Goal: Task Accomplishment & Management: Use online tool/utility

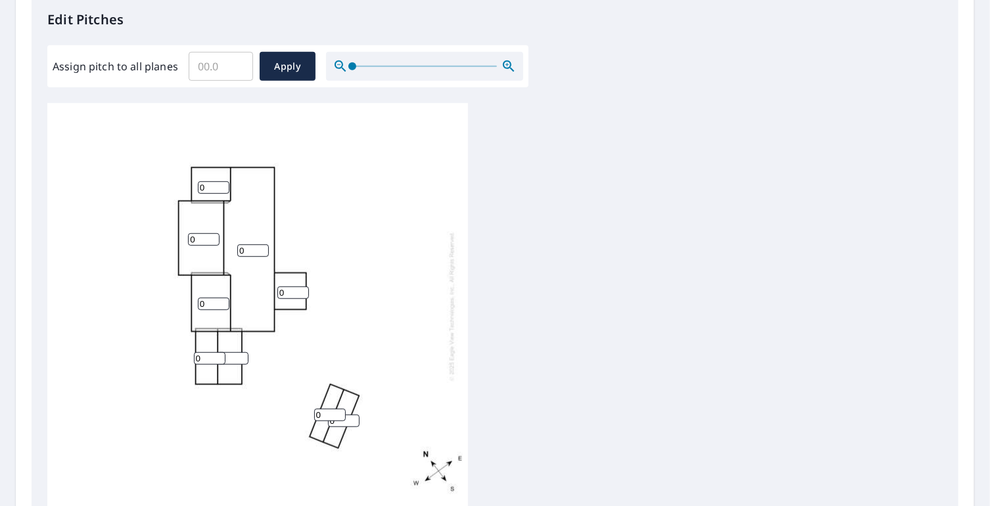
scroll to position [360, 0]
click at [206, 181] on input "0" at bounding box center [214, 187] width 32 height 12
click at [222, 181] on input "1" at bounding box center [214, 187] width 32 height 12
click at [222, 181] on input "2" at bounding box center [214, 187] width 32 height 12
click at [222, 181] on input "3" at bounding box center [214, 187] width 32 height 12
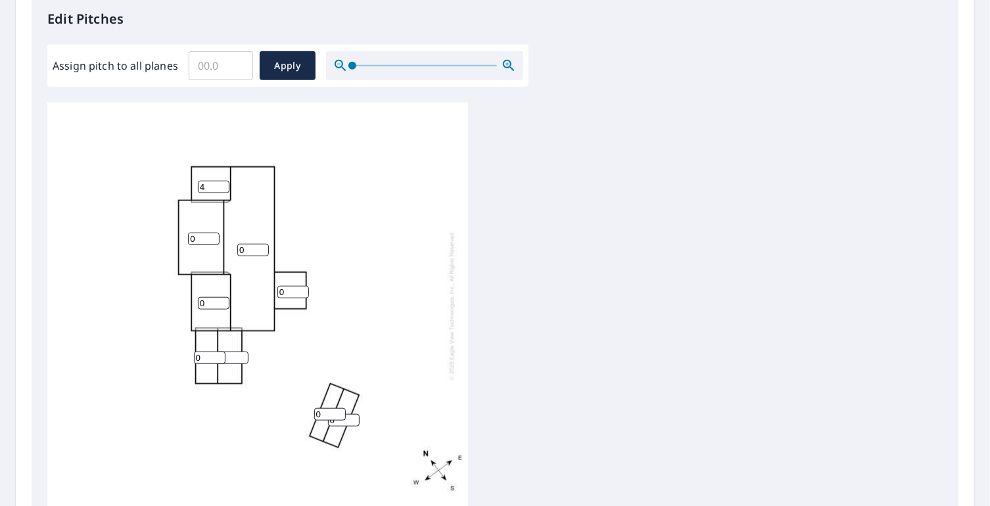
click at [222, 181] on input "4" at bounding box center [214, 187] width 32 height 12
type input "5"
click at [222, 181] on input "5" at bounding box center [214, 187] width 32 height 12
click at [210, 233] on input "1" at bounding box center [204, 239] width 32 height 12
click at [210, 233] on input "2" at bounding box center [204, 239] width 32 height 12
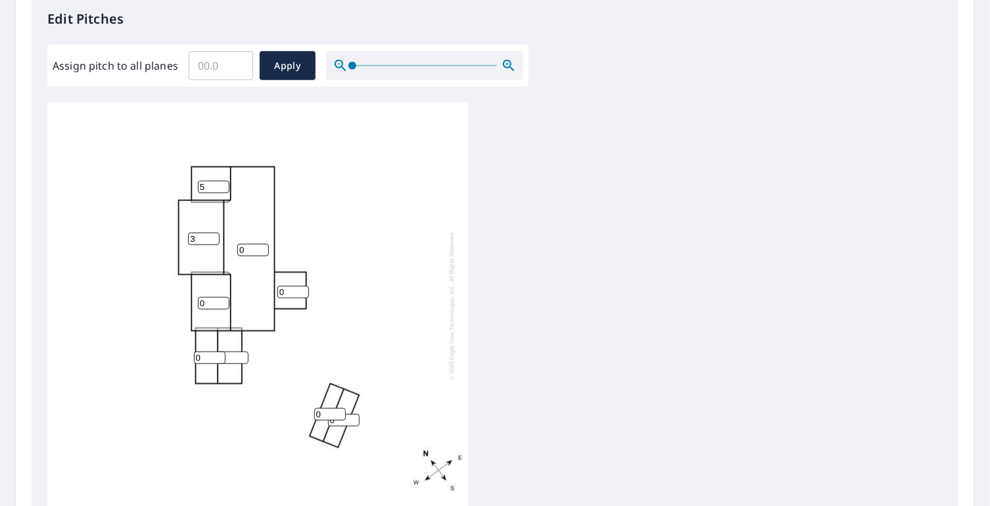
click at [210, 233] on input "3" at bounding box center [204, 239] width 32 height 12
click at [210, 233] on input "4" at bounding box center [204, 239] width 32 height 12
type input "5"
click at [210, 233] on input "5" at bounding box center [204, 239] width 32 height 12
click at [249, 244] on input "0" at bounding box center [253, 250] width 32 height 12
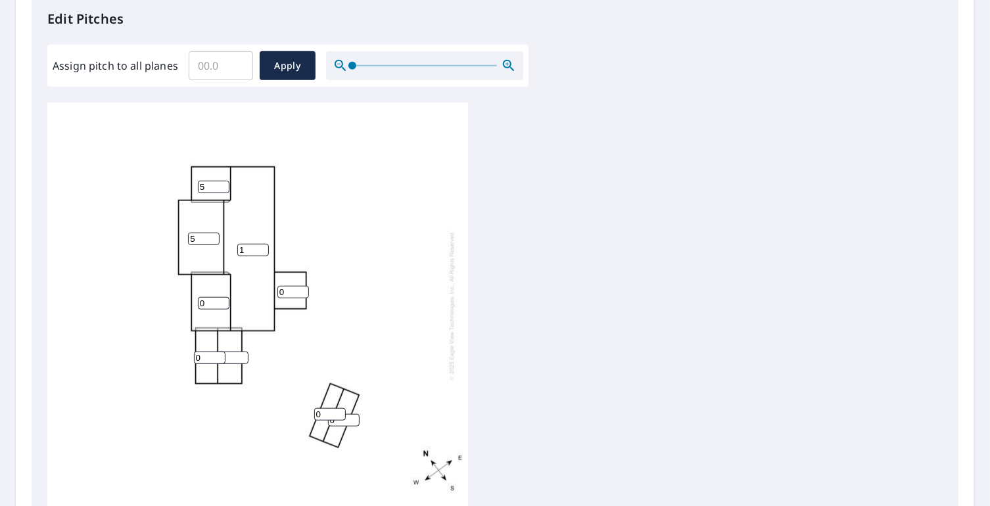
click at [262, 244] on input "1" at bounding box center [253, 250] width 32 height 12
click at [262, 244] on input "2" at bounding box center [253, 250] width 32 height 12
click at [262, 244] on input "3" at bounding box center [253, 250] width 32 height 12
click at [262, 244] on input "4" at bounding box center [253, 250] width 32 height 12
type input "5"
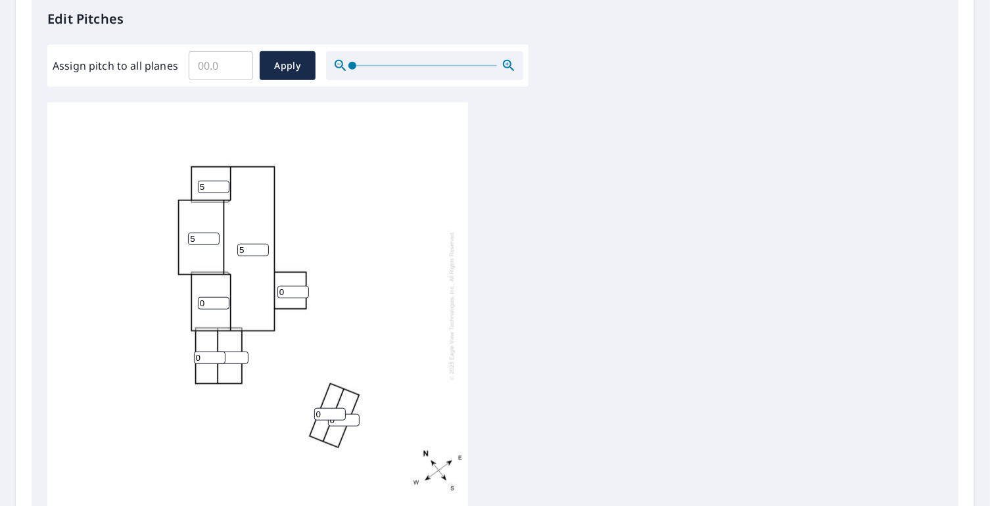
click at [262, 244] on input "5" at bounding box center [253, 250] width 32 height 12
click at [212, 297] on input "0" at bounding box center [214, 303] width 32 height 12
click at [222, 297] on input "1" at bounding box center [214, 303] width 32 height 12
click at [222, 297] on input "2" at bounding box center [214, 303] width 32 height 12
click at [222, 297] on input "3" at bounding box center [214, 303] width 32 height 12
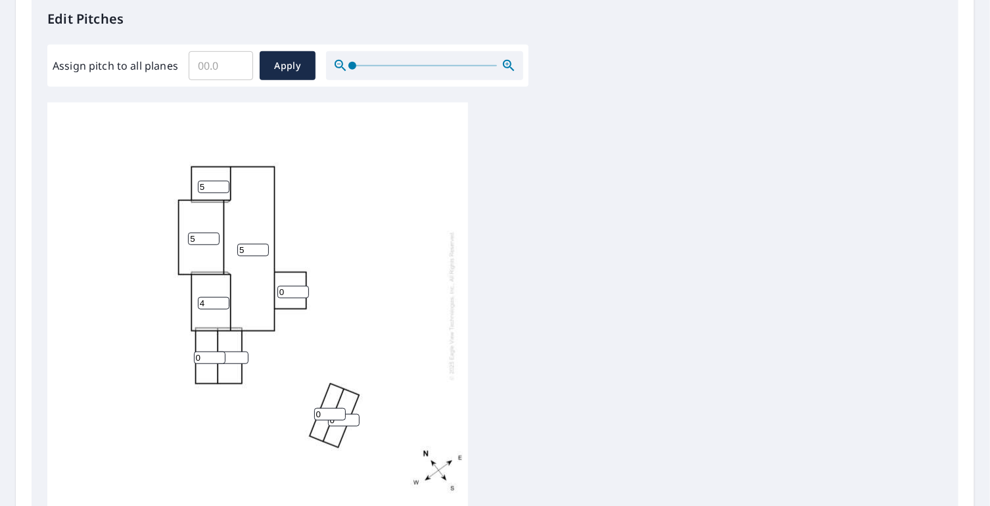
click at [222, 297] on input "4" at bounding box center [214, 303] width 32 height 12
type input "5"
click at [222, 297] on input "5" at bounding box center [214, 303] width 32 height 12
click at [285, 286] on input "0" at bounding box center [293, 292] width 32 height 12
click at [302, 286] on input "1" at bounding box center [293, 292] width 32 height 12
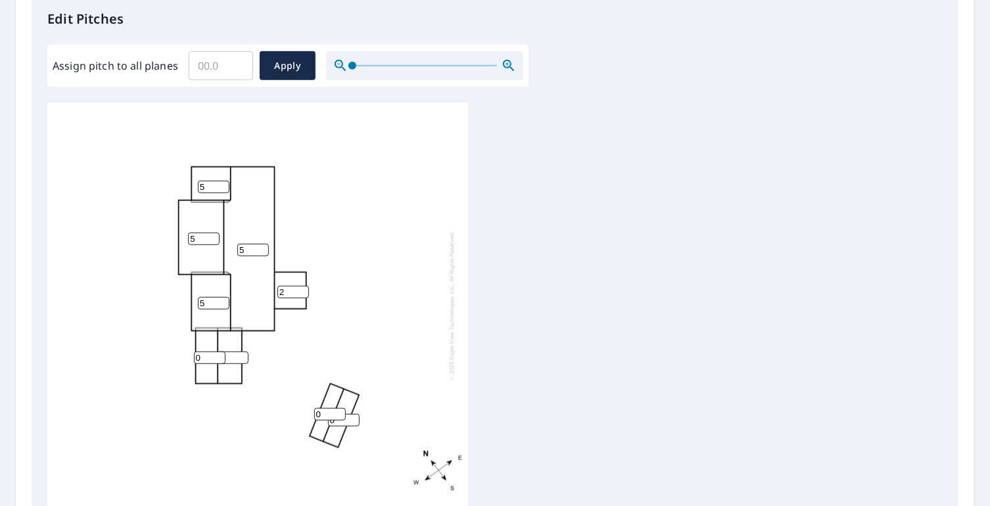
click at [302, 286] on input "2" at bounding box center [293, 292] width 32 height 12
click at [302, 286] on input "3" at bounding box center [293, 292] width 32 height 12
click at [302, 286] on input "4" at bounding box center [293, 292] width 32 height 12
type input "5"
click at [302, 286] on input "5" at bounding box center [293, 292] width 32 height 12
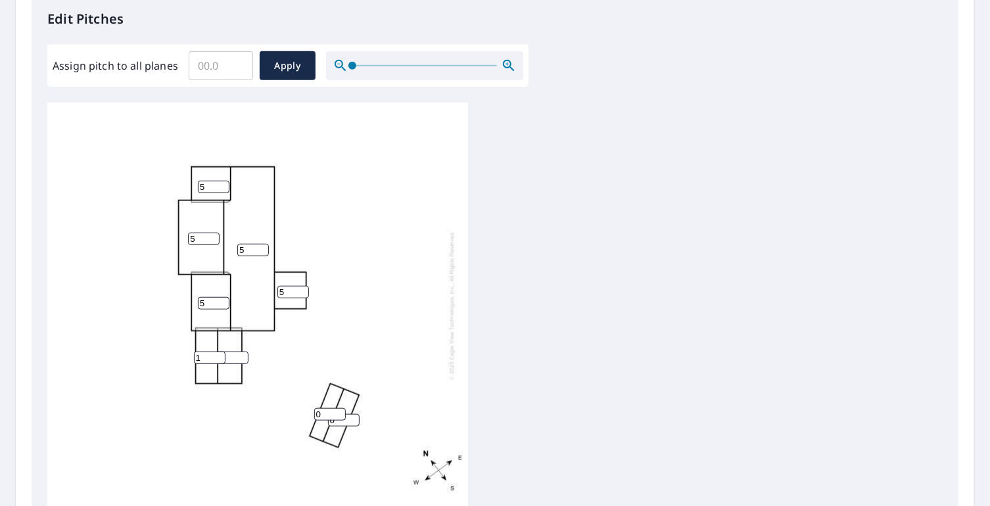
click at [214, 352] on input "1" at bounding box center [210, 358] width 32 height 12
click at [218, 352] on input "2" at bounding box center [210, 358] width 32 height 12
click at [218, 352] on input "3" at bounding box center [210, 358] width 32 height 12
click at [218, 352] on input "4" at bounding box center [210, 358] width 32 height 12
type input "5"
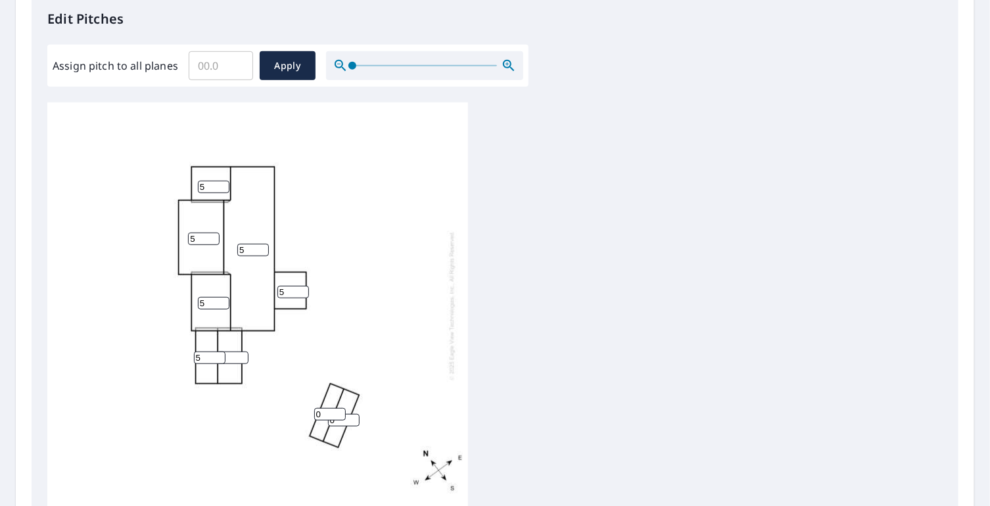
click at [218, 352] on input "5" at bounding box center [210, 358] width 32 height 12
click at [339, 408] on input "1" at bounding box center [330, 414] width 32 height 12
click at [339, 408] on input "2" at bounding box center [330, 414] width 32 height 12
click at [339, 408] on input "3" at bounding box center [330, 414] width 32 height 12
click at [339, 408] on input "4" at bounding box center [330, 414] width 32 height 12
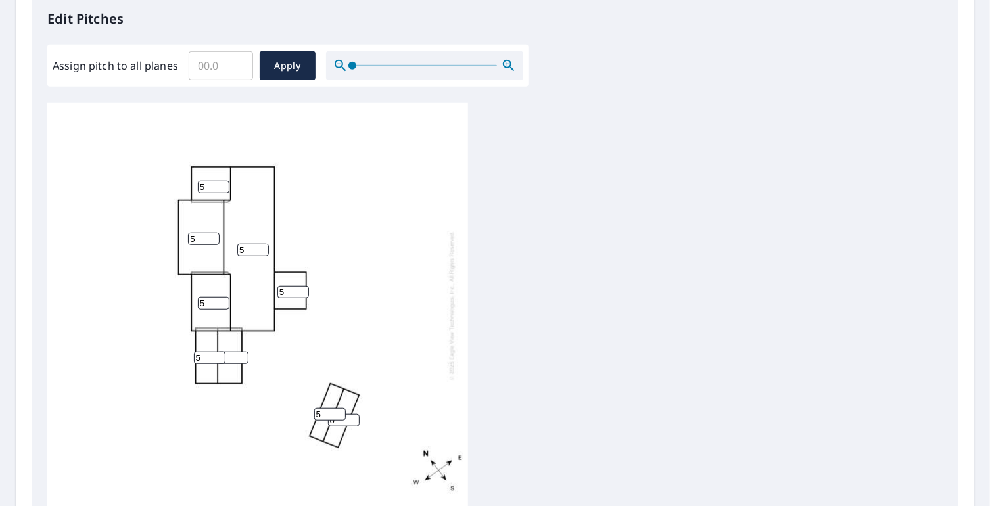
type input "5"
click at [339, 408] on input "5" at bounding box center [330, 414] width 32 height 12
click at [352, 414] on input "1" at bounding box center [344, 420] width 32 height 12
click at [352, 414] on input "2" at bounding box center [344, 420] width 32 height 12
click at [352, 414] on input "3" at bounding box center [344, 420] width 32 height 12
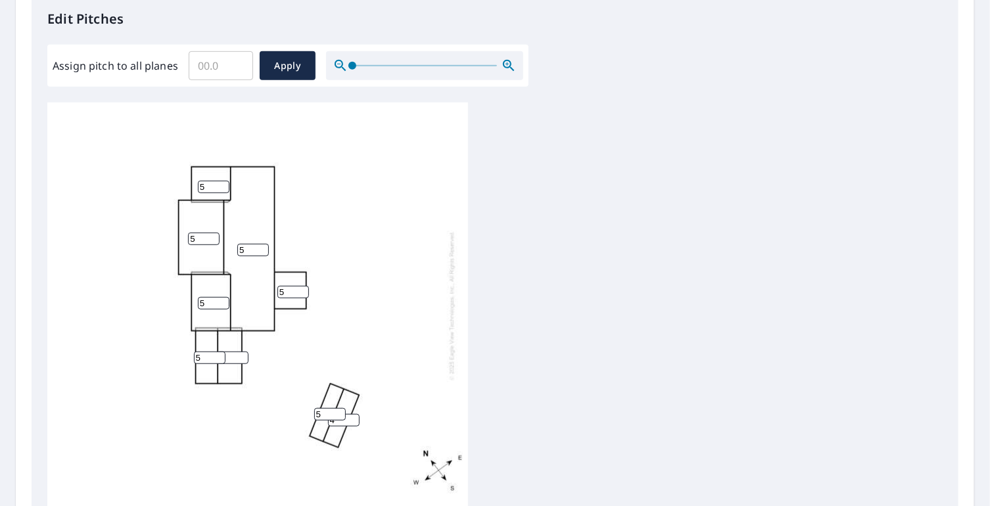
click at [352, 414] on input "4" at bounding box center [344, 420] width 32 height 12
type input "5"
click at [352, 414] on input "5" at bounding box center [344, 420] width 32 height 12
click at [205, 64] on input "Assign pitch to all planes" at bounding box center [221, 65] width 64 height 37
type input "5.5"
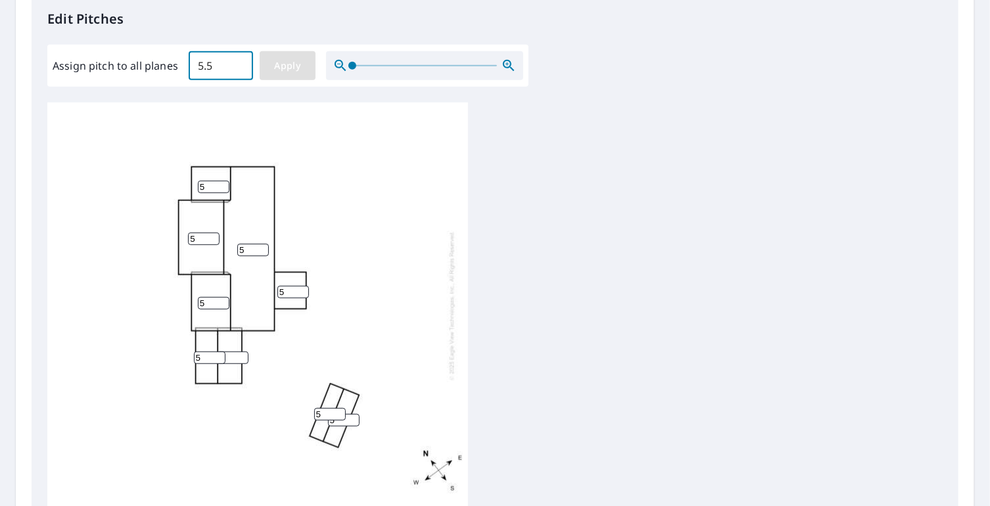
click at [289, 64] on span "Apply" at bounding box center [287, 66] width 35 height 16
type input "5.5"
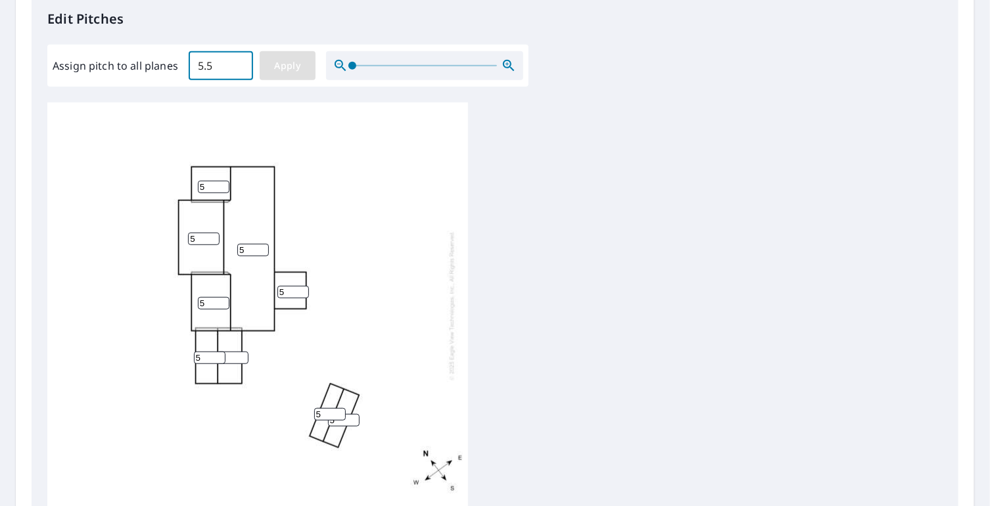
type input "5.5"
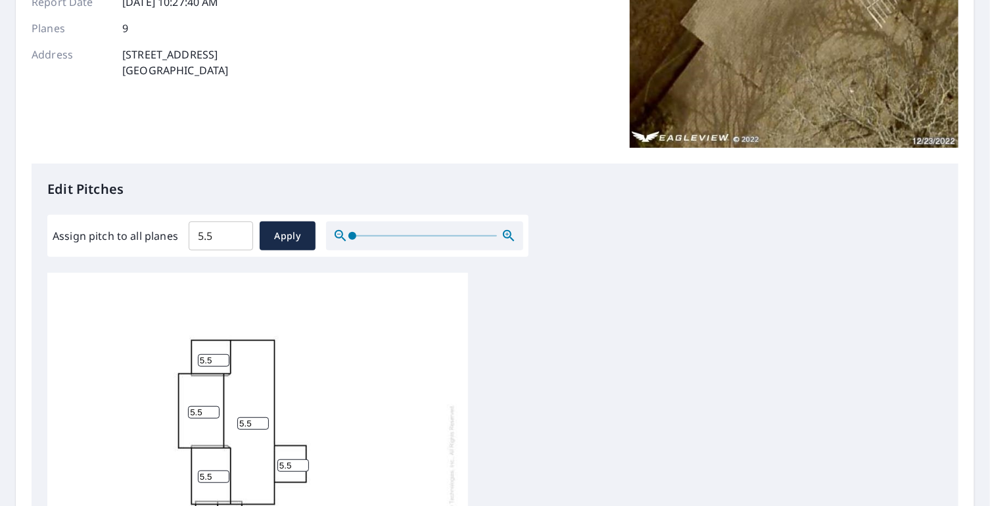
scroll to position [189, 0]
click at [279, 239] on span "Apply" at bounding box center [287, 237] width 35 height 16
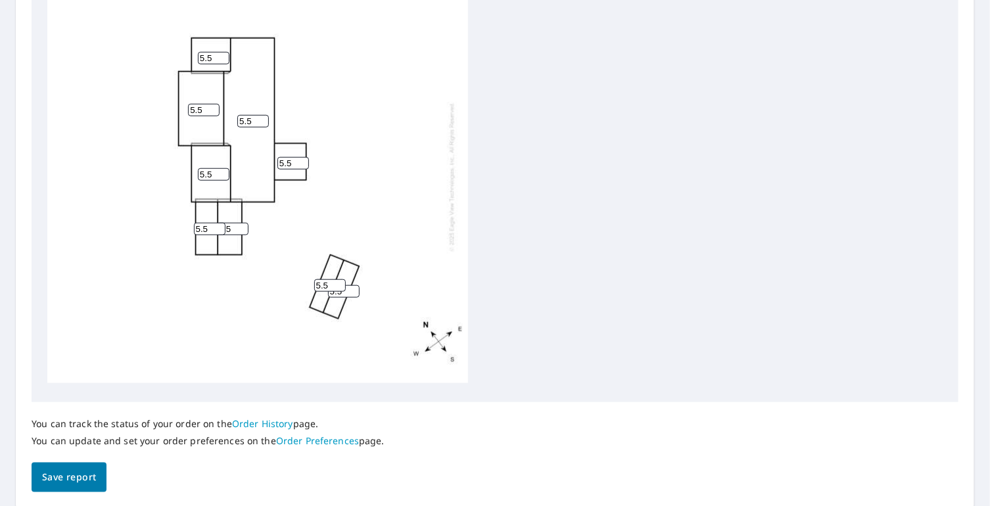
scroll to position [492, 0]
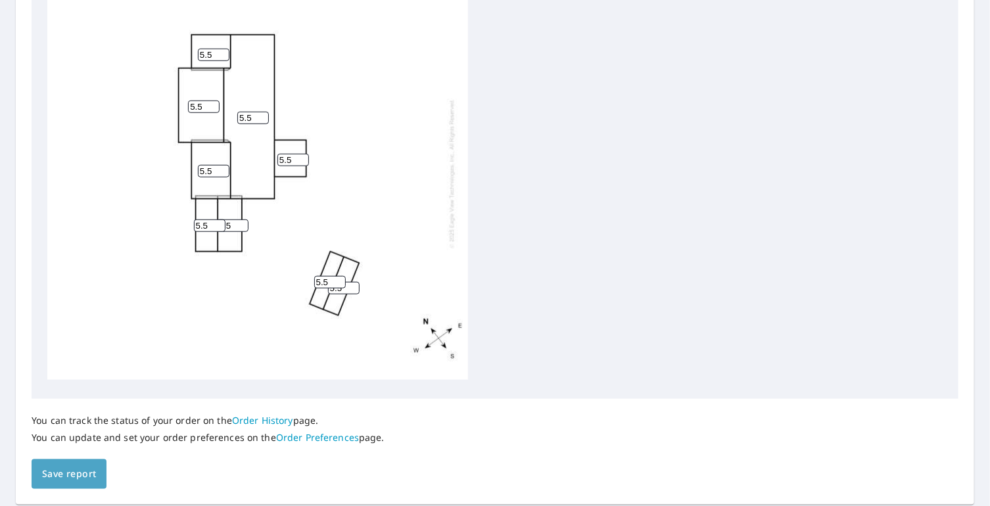
click at [63, 472] on span "Save report" at bounding box center [69, 474] width 54 height 16
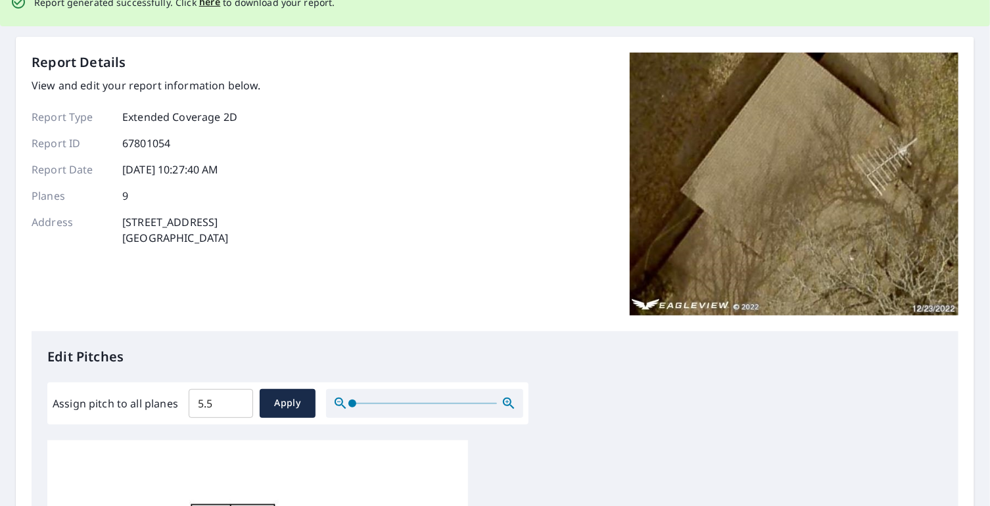
scroll to position [0, 0]
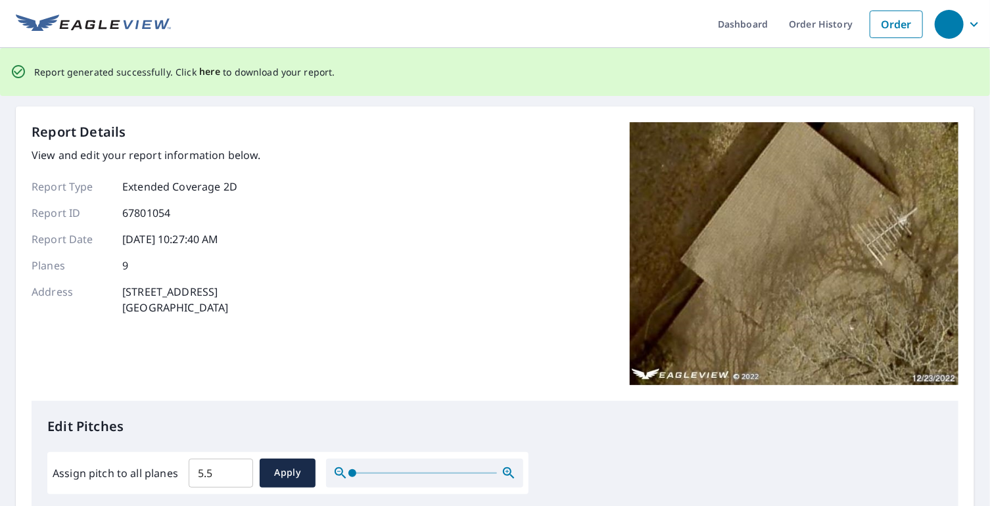
click at [205, 69] on span "here" at bounding box center [210, 72] width 22 height 16
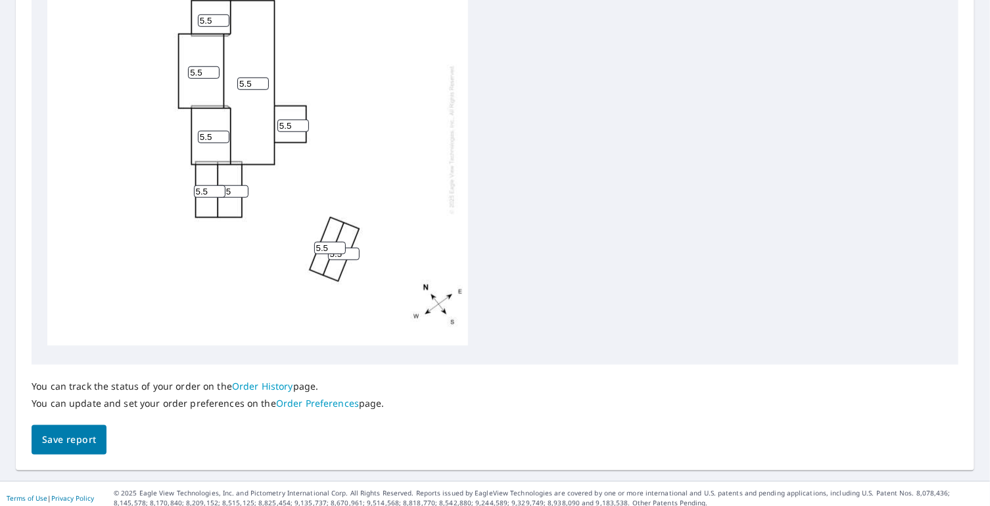
scroll to position [534, 0]
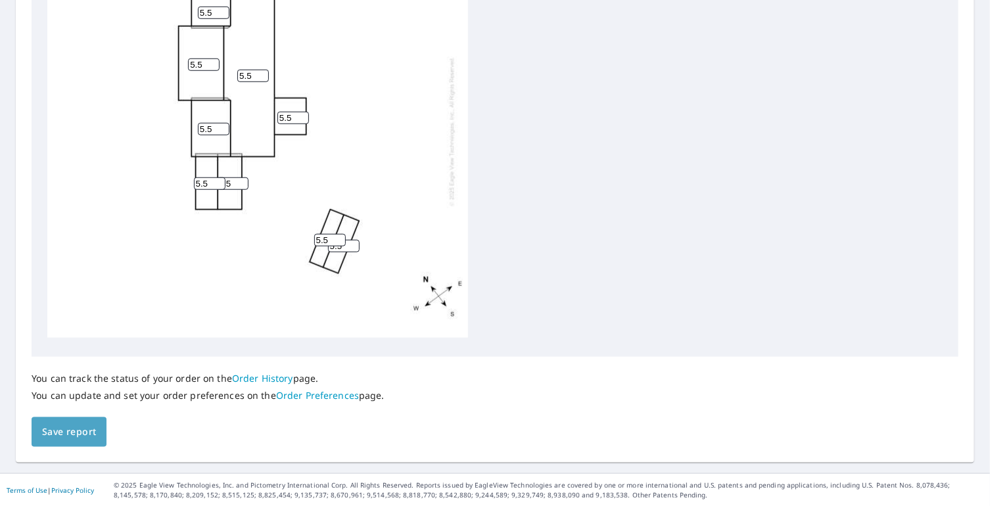
click at [72, 437] on span "Save report" at bounding box center [69, 432] width 54 height 16
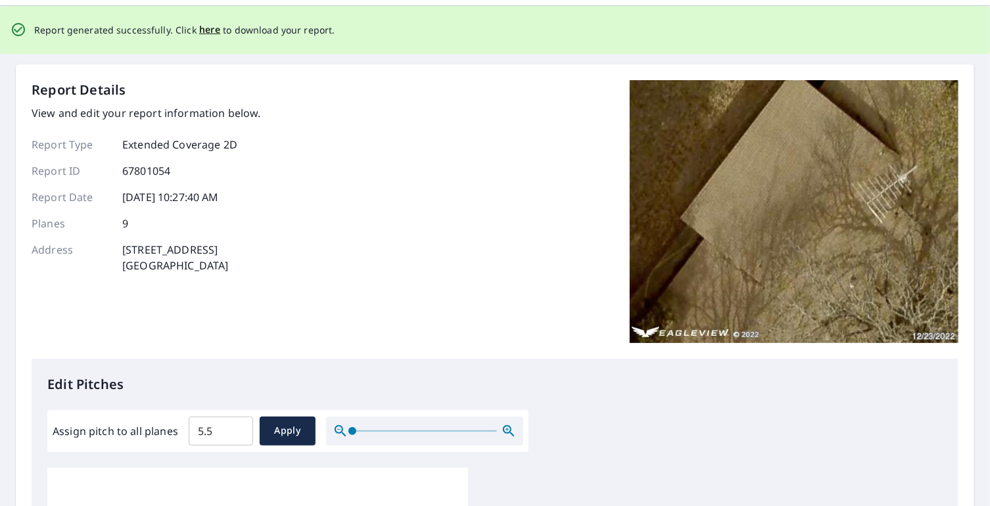
scroll to position [0, 0]
